Goal: Information Seeking & Learning: Learn about a topic

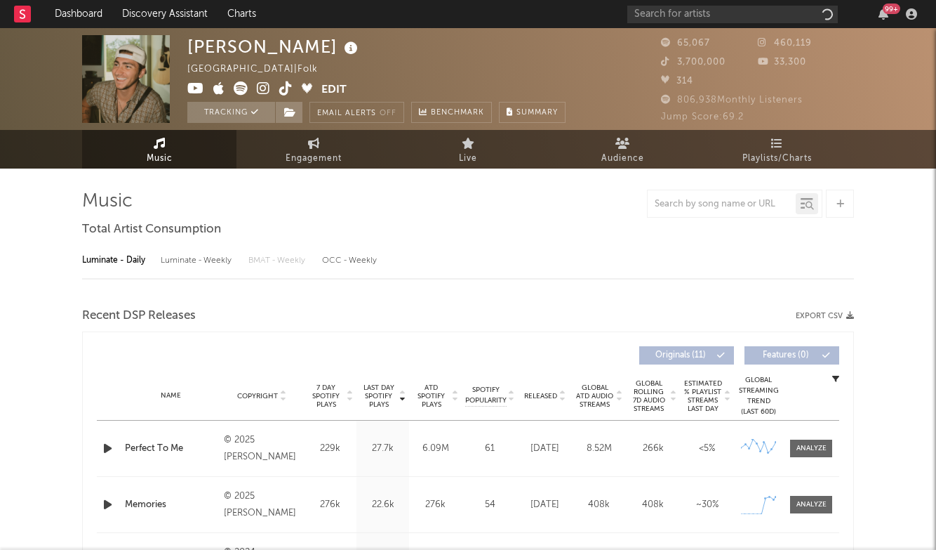
select select "6m"
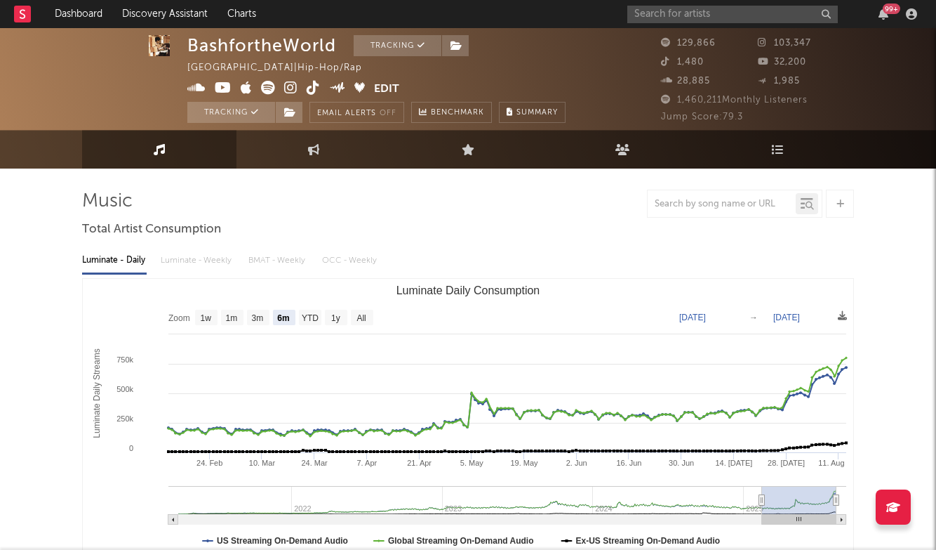
select select "6m"
select select "1w"
click at [727, 14] on input "text" at bounding box center [733, 15] width 211 height 18
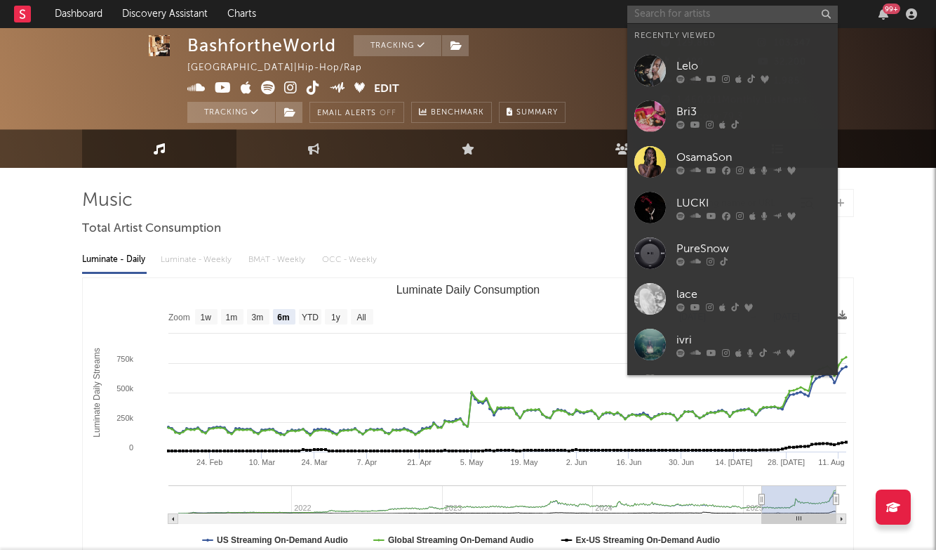
scroll to position [1, 0]
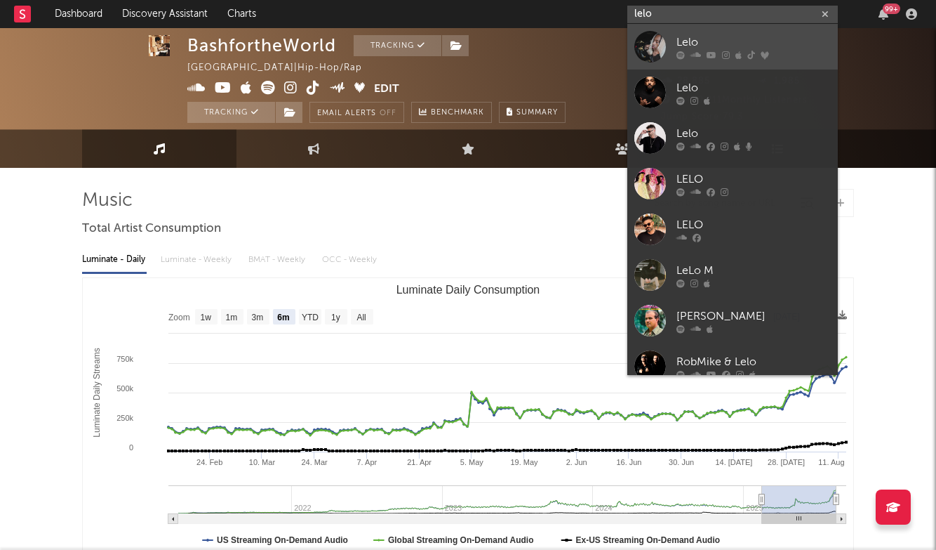
type input "lelo"
click at [721, 45] on div "Lelo" at bounding box center [754, 42] width 154 height 17
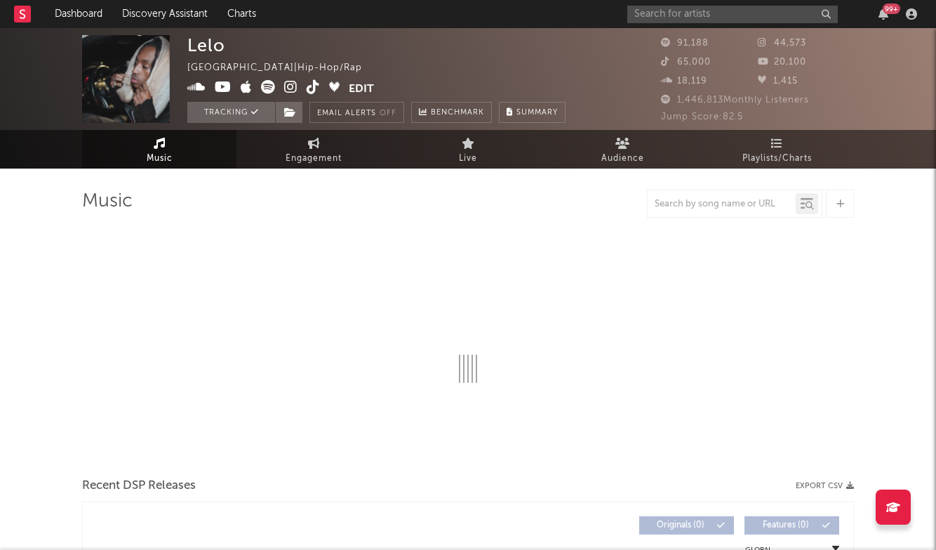
select select "6m"
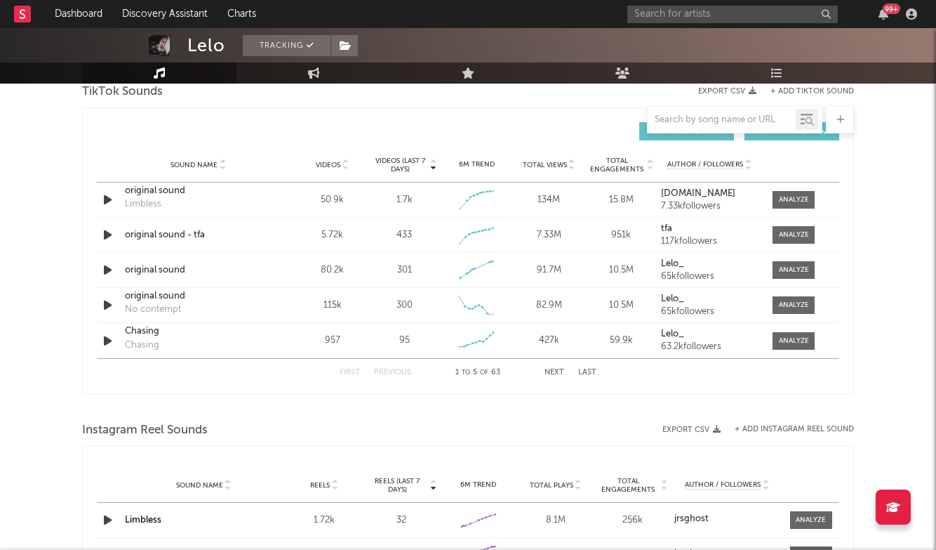
scroll to position [885, 0]
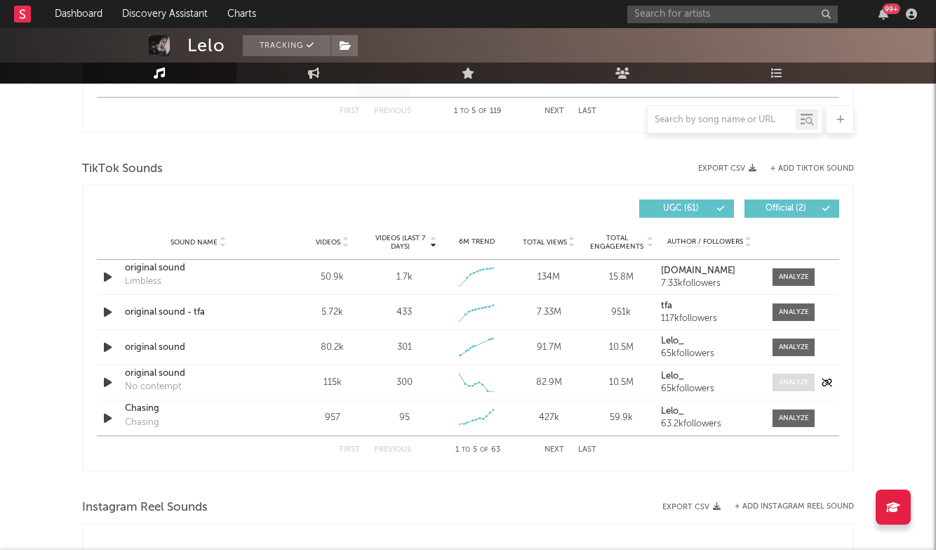
click at [807, 376] on span at bounding box center [794, 382] width 42 height 18
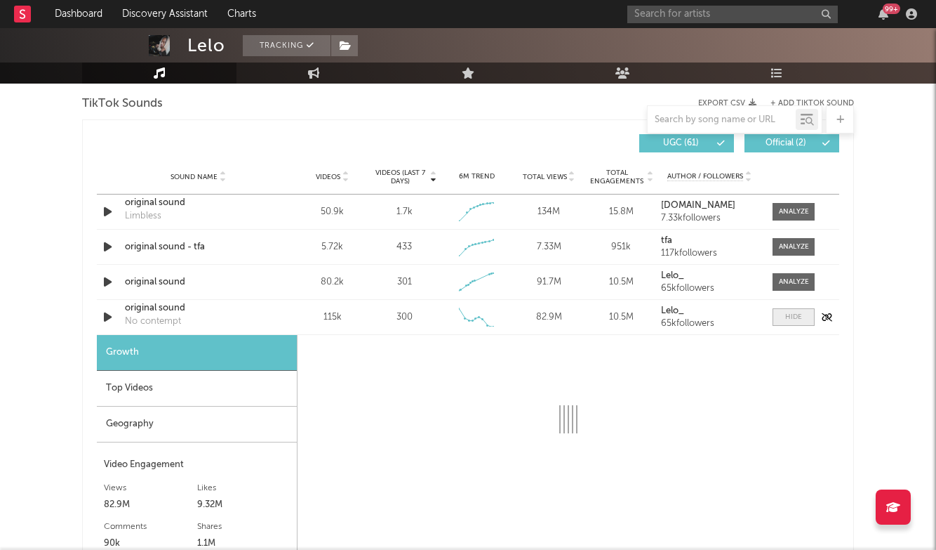
scroll to position [951, 0]
click at [234, 383] on div "Top Videos" at bounding box center [197, 388] width 200 height 36
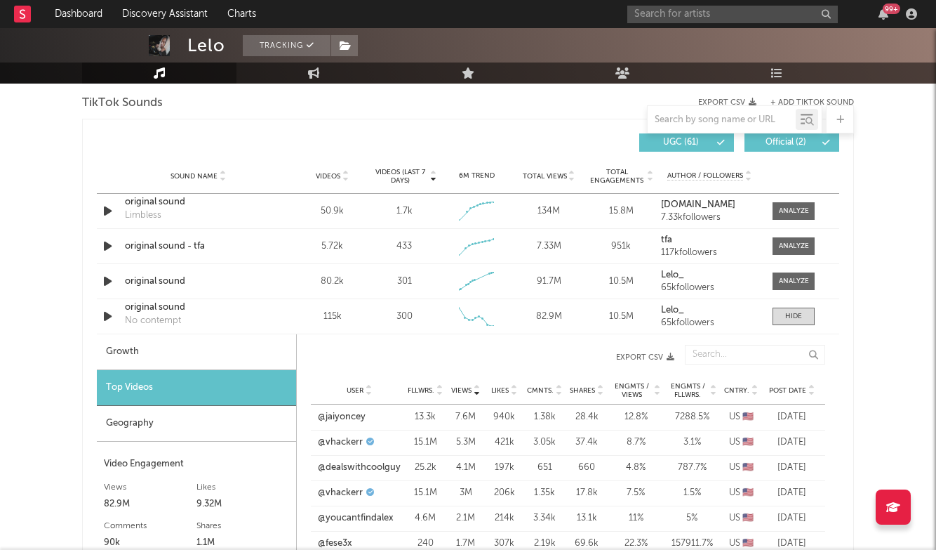
click at [791, 387] on span "Post Date" at bounding box center [787, 390] width 37 height 8
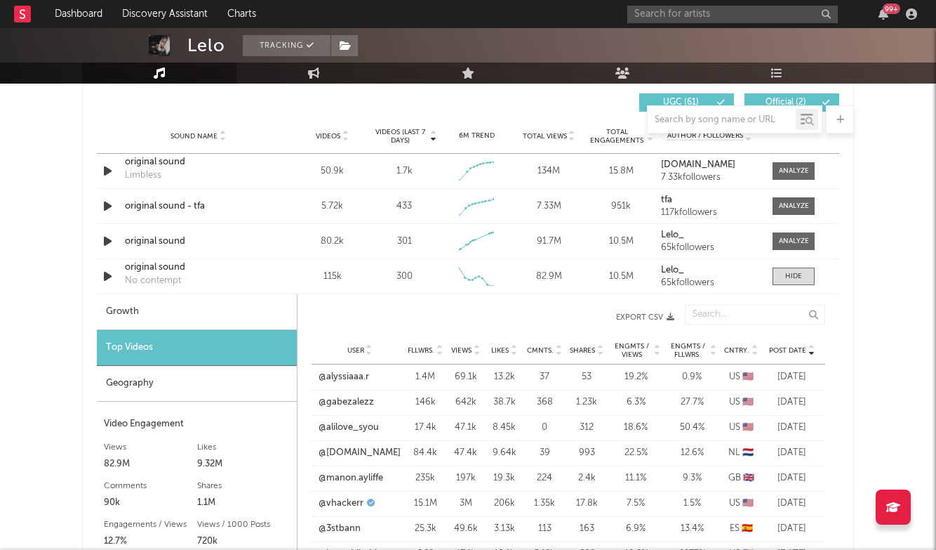
scroll to position [993, 0]
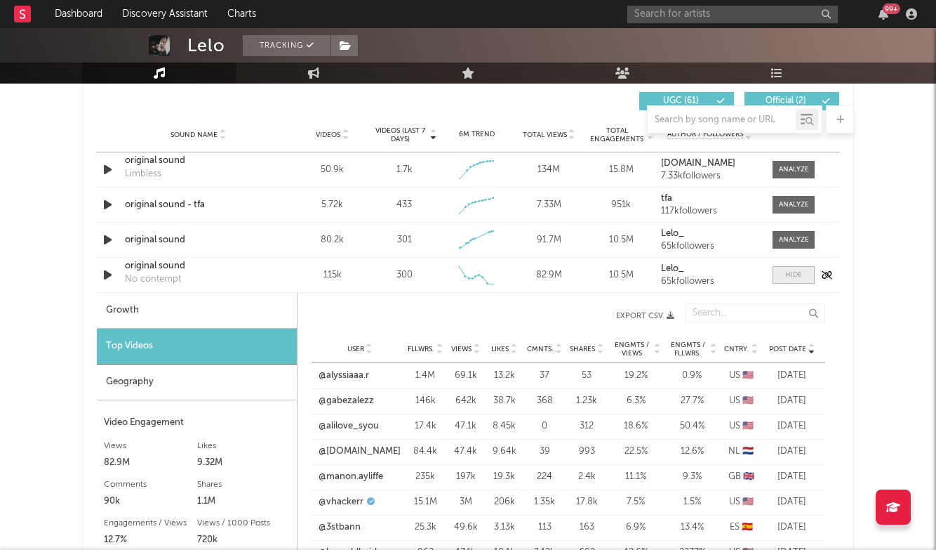
click at [784, 271] on span at bounding box center [794, 275] width 42 height 18
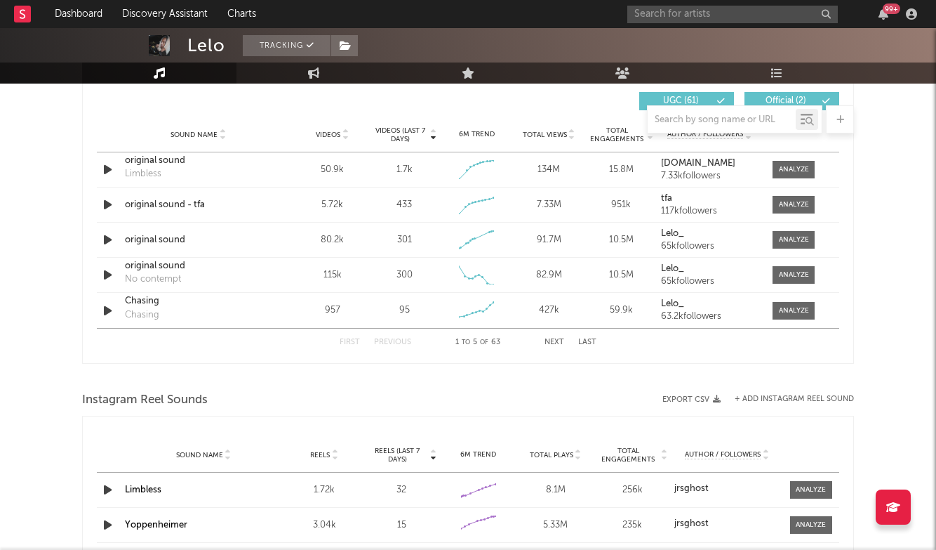
click at [597, 346] on div "First Previous 1 to 5 of 63 Next Last" at bounding box center [468, 342] width 743 height 28
click at [591, 340] on button "Last" at bounding box center [587, 342] width 18 height 8
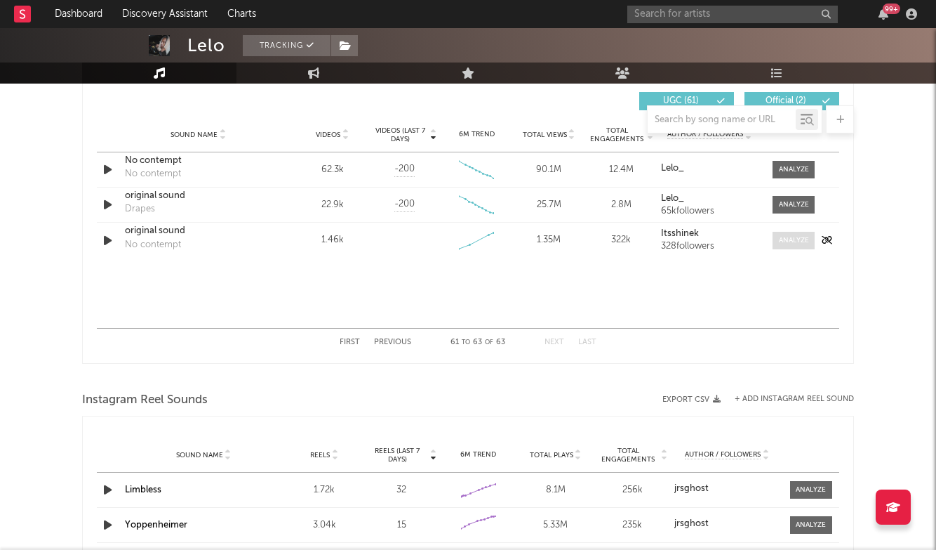
click at [782, 243] on div at bounding box center [794, 240] width 30 height 11
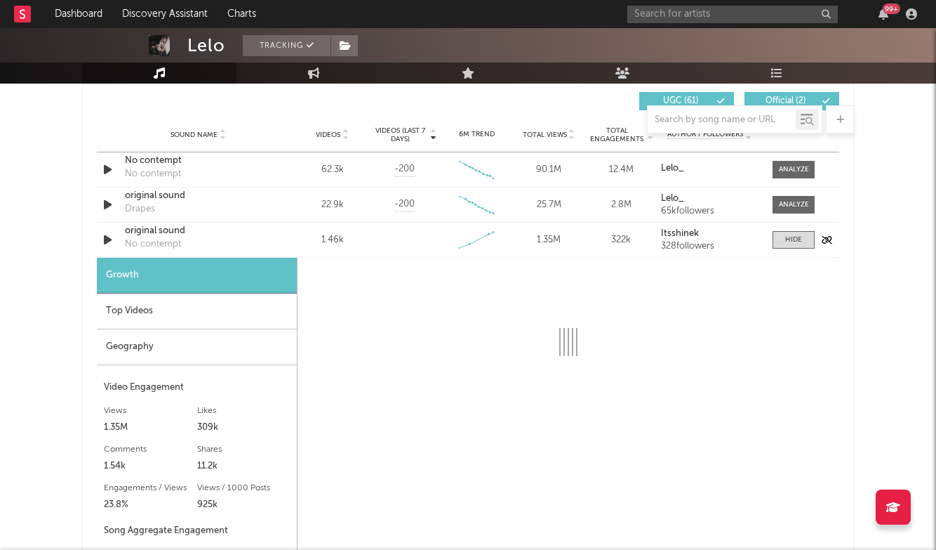
select select "1w"
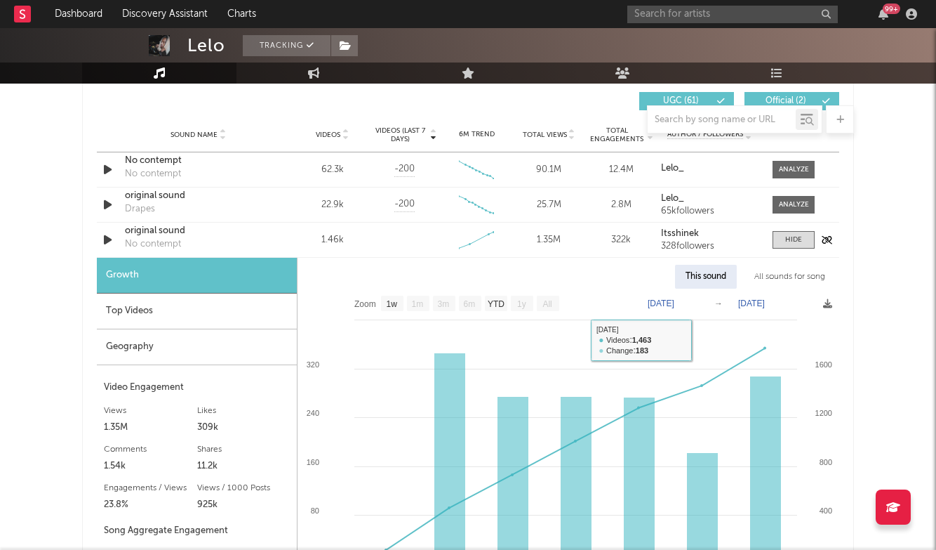
click at [154, 237] on div "original sound" at bounding box center [198, 231] width 147 height 14
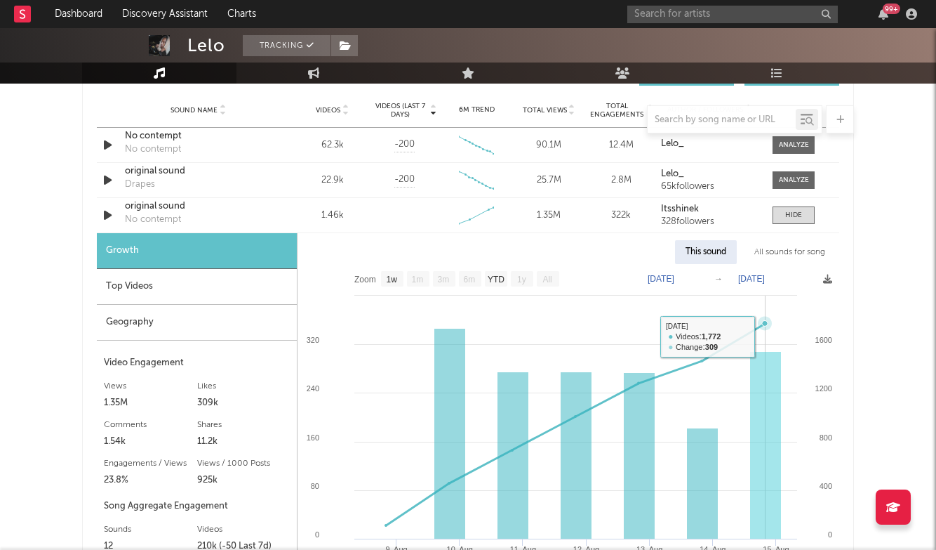
scroll to position [1019, 0]
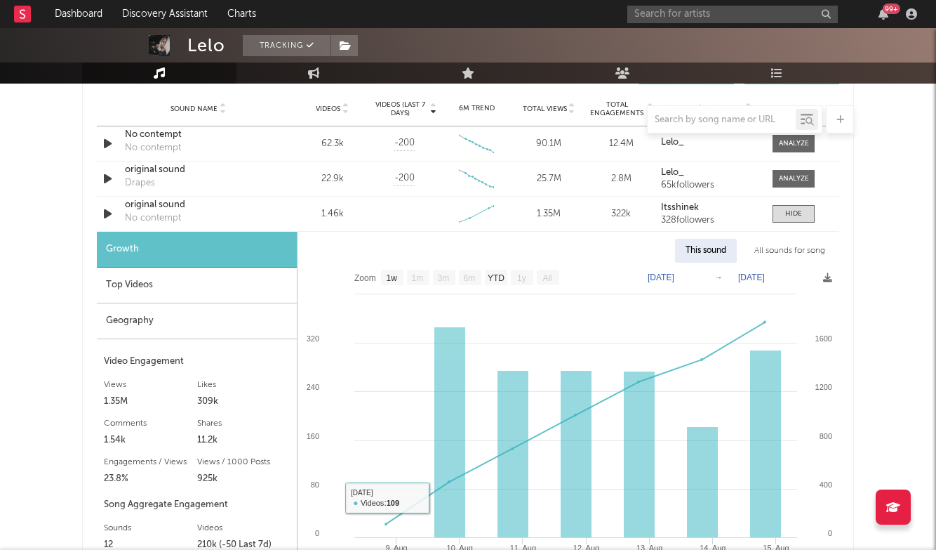
click at [222, 275] on div "Top Videos" at bounding box center [197, 285] width 200 height 36
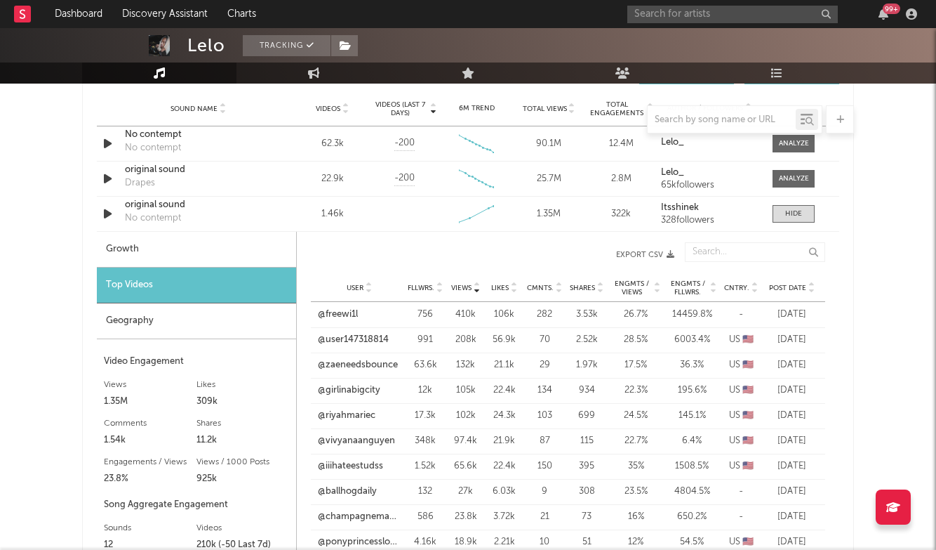
click at [798, 287] on span "Post Date" at bounding box center [787, 288] width 37 height 8
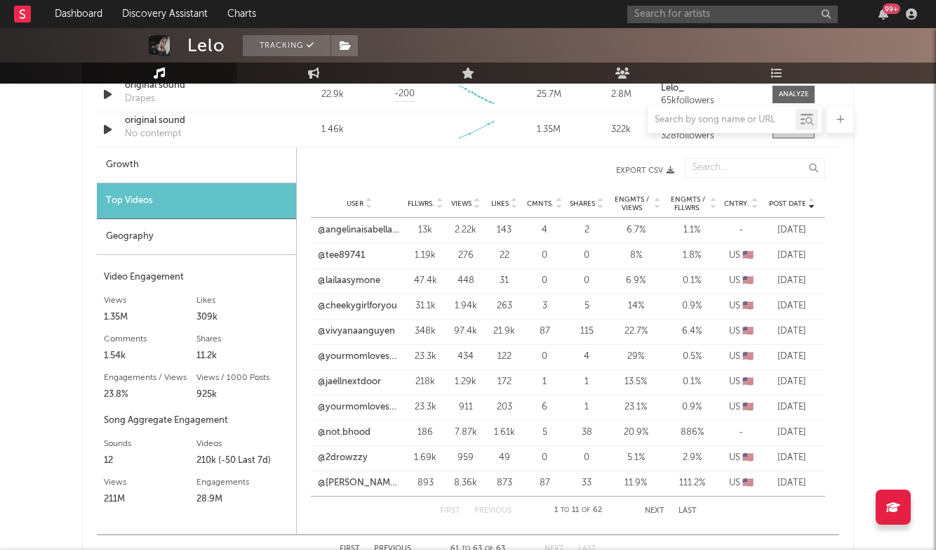
scroll to position [1103, 0]
click at [362, 329] on link "@vivyanaanguyen" at bounding box center [356, 331] width 77 height 14
